Goal: Information Seeking & Learning: Stay updated

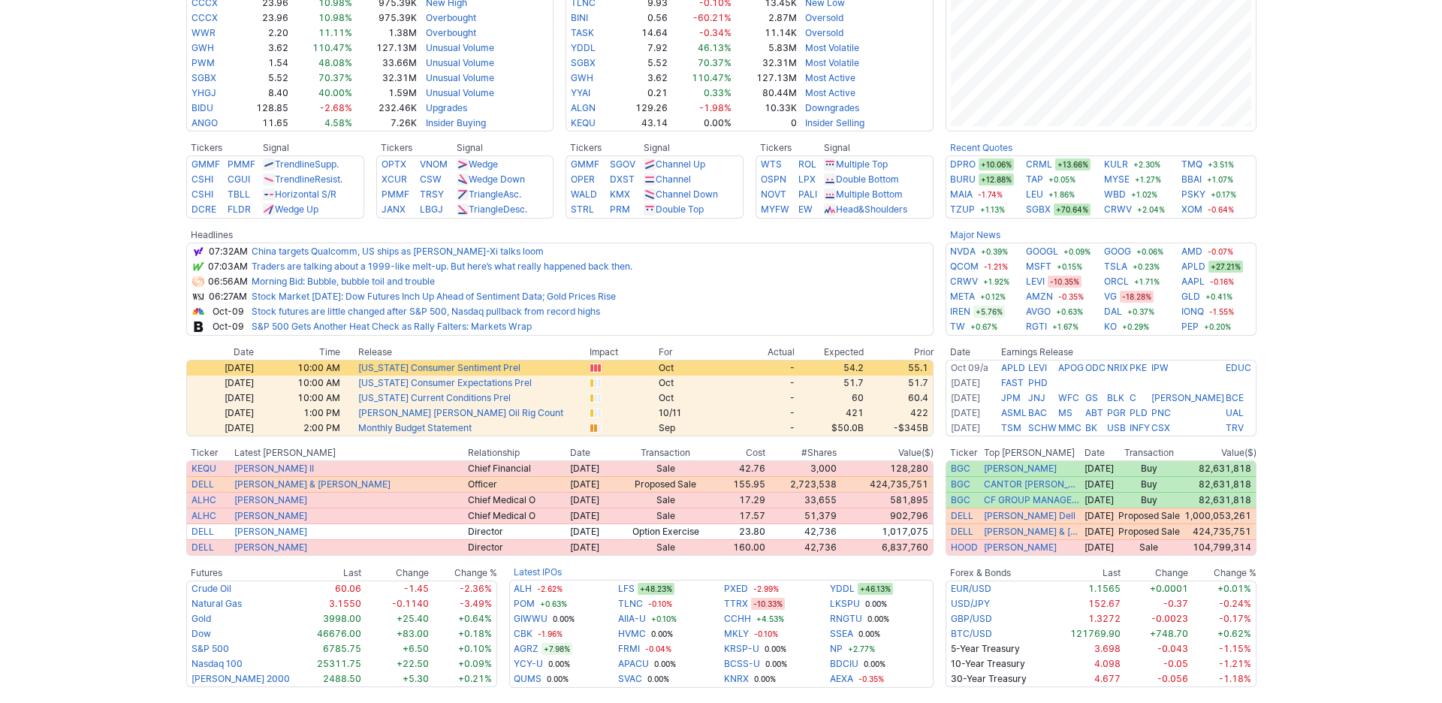
scroll to position [471, 0]
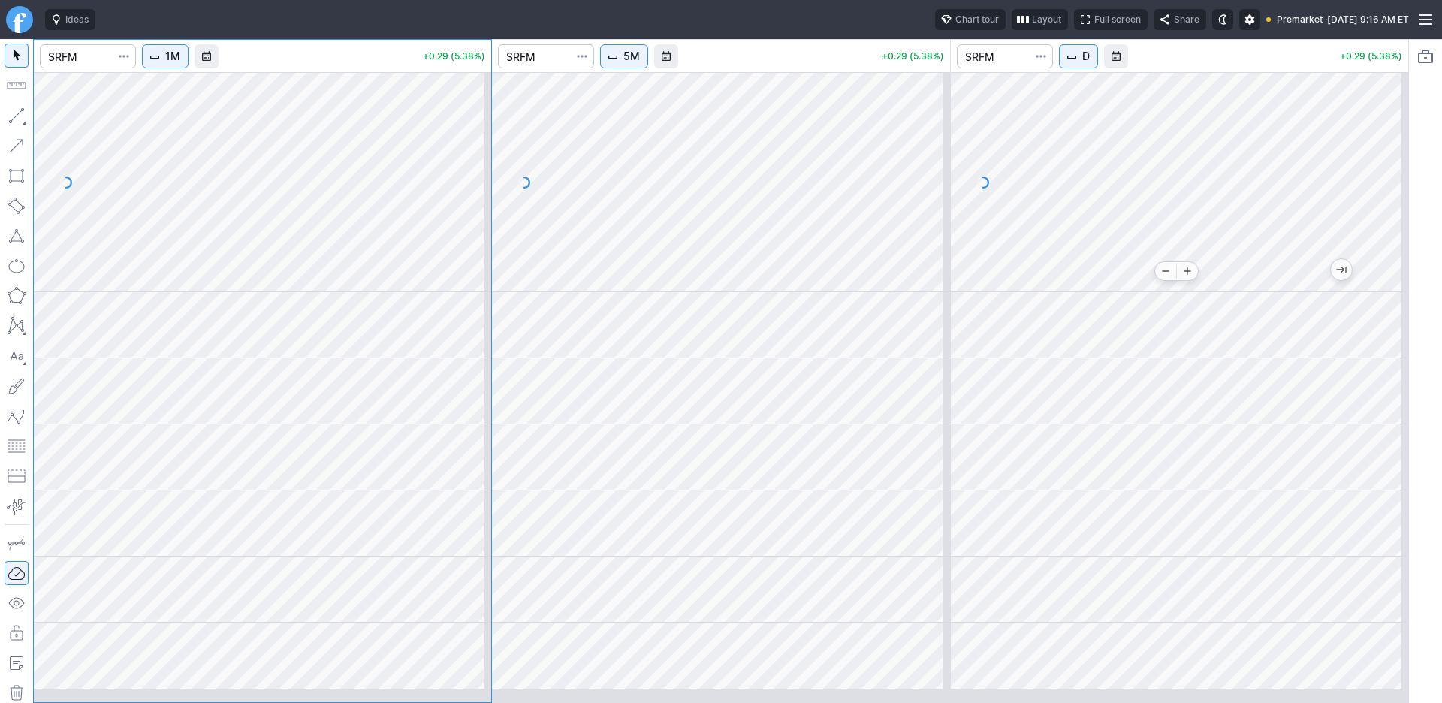
click at [1162, 292] on div at bounding box center [1178, 182] width 457 height 220
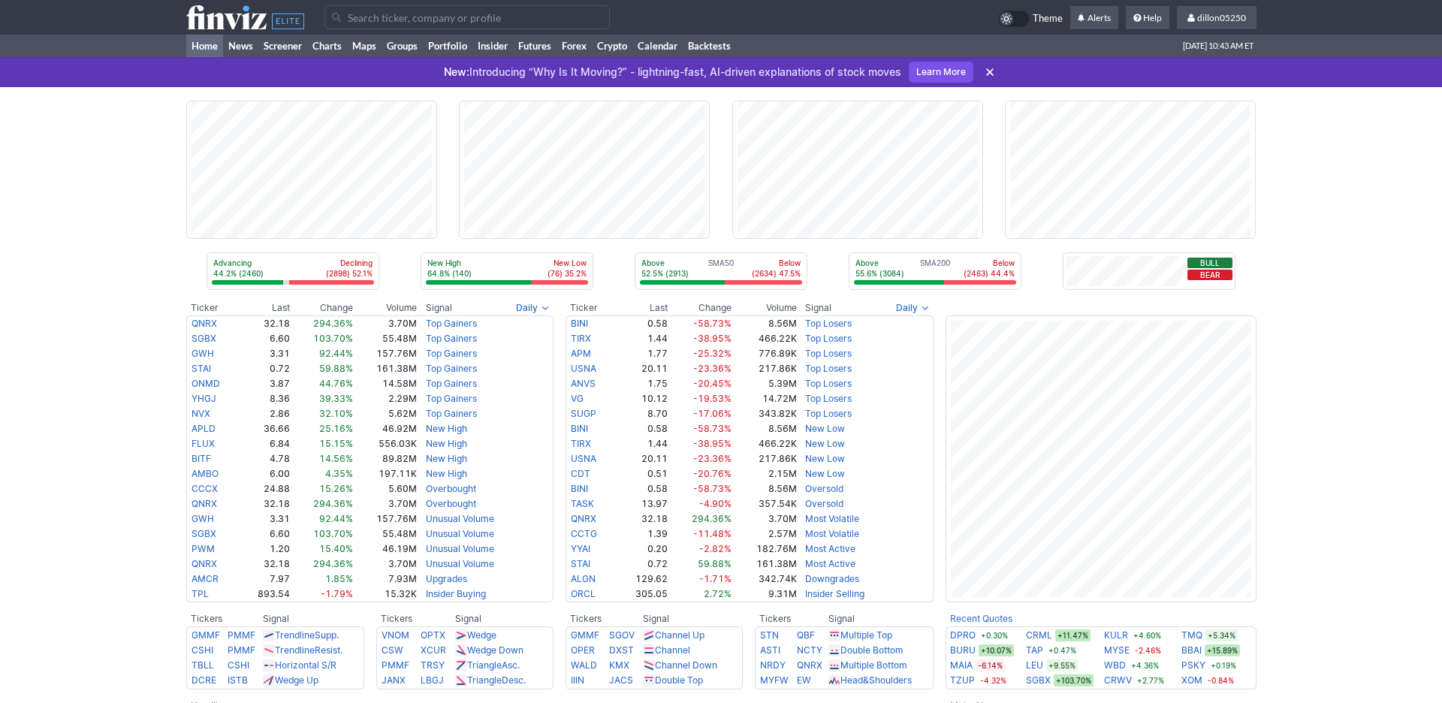
scroll to position [471, 0]
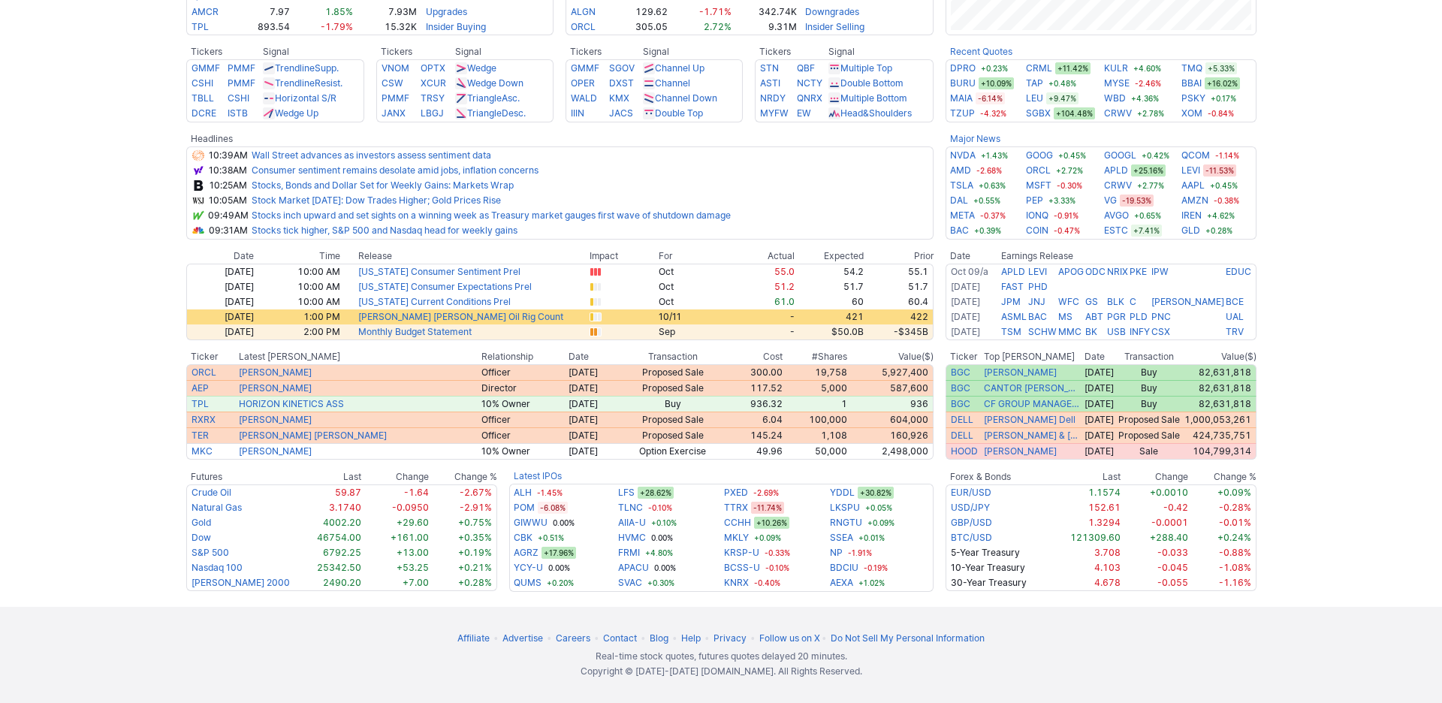
scroll to position [490, 0]
